Goal: Navigation & Orientation: Understand site structure

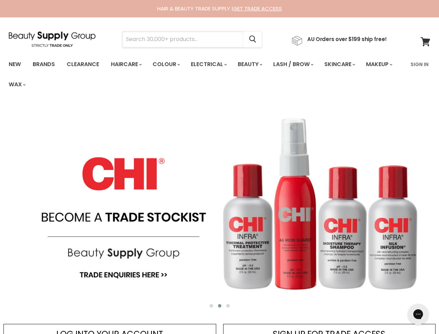
click at [185, 39] on input "Search" at bounding box center [182, 39] width 121 height 16
click at [256, 39] on icon "Search" at bounding box center [252, 39] width 7 height 7
click at [128, 64] on link "Haircare" at bounding box center [126, 64] width 40 height 15
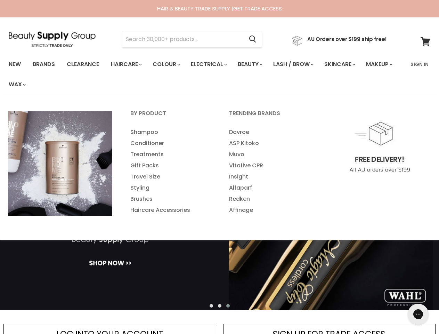
click at [170, 64] on link "Colour" at bounding box center [165, 64] width 37 height 15
click at [213, 64] on link "Electrical" at bounding box center [209, 64] width 46 height 15
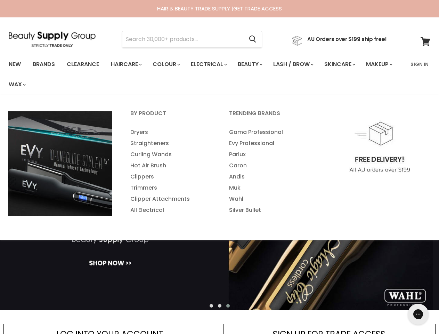
click at [256, 64] on link "Beauty" at bounding box center [249, 64] width 34 height 15
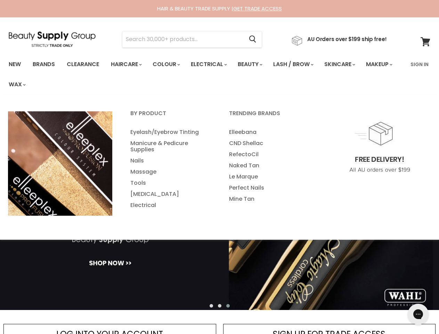
click at [301, 64] on link "Lash / Brow" at bounding box center [293, 64] width 50 height 15
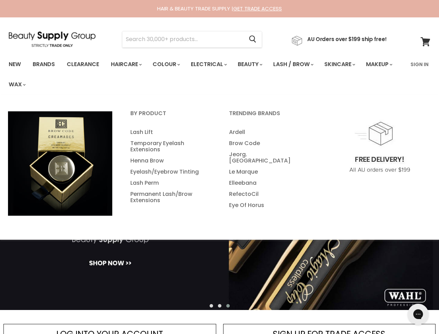
click at [348, 64] on link "Skincare" at bounding box center [339, 64] width 40 height 15
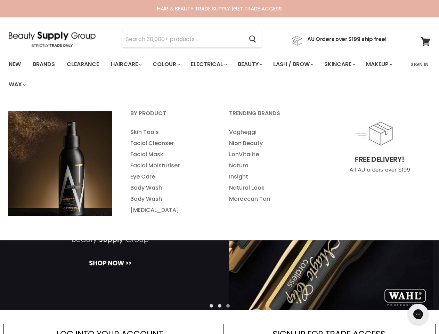
click at [361, 72] on link "Makeup" at bounding box center [379, 64] width 36 height 15
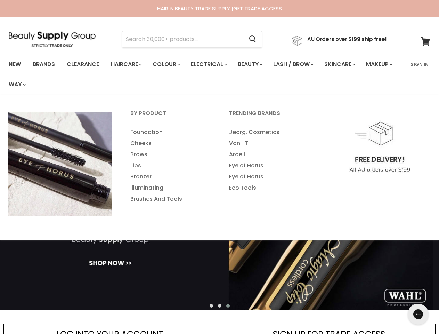
click at [30, 84] on link "Wax" at bounding box center [16, 84] width 26 height 15
